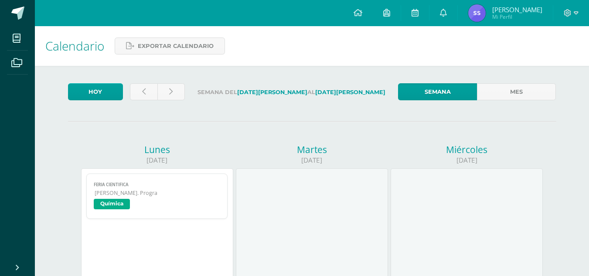
click at [517, 20] on span "Mi Perfil" at bounding box center [517, 16] width 50 height 7
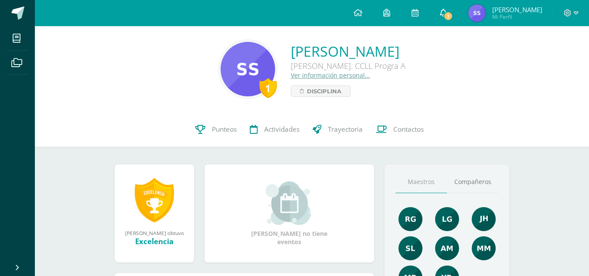
click at [451, 10] on link "1" at bounding box center [443, 13] width 28 height 26
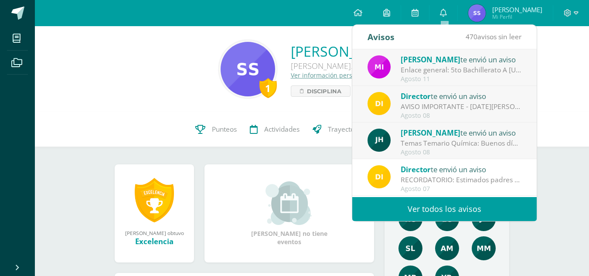
click at [437, 61] on span "[PERSON_NAME]" at bounding box center [430, 59] width 60 height 10
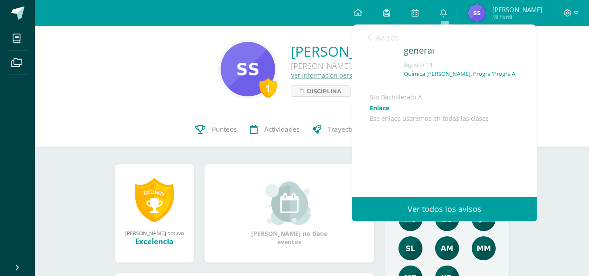
scroll to position [46, 0]
click at [380, 32] on span "Avisos" at bounding box center [387, 37] width 24 height 10
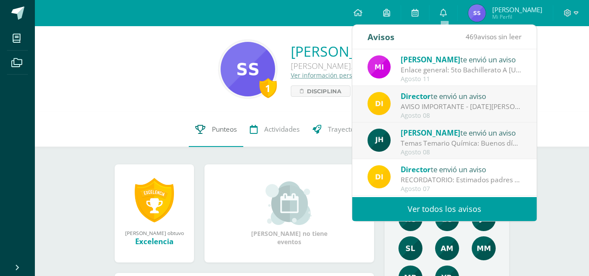
click at [223, 121] on link "Punteos" at bounding box center [216, 129] width 54 height 35
